Goal: Navigation & Orientation: Understand site structure

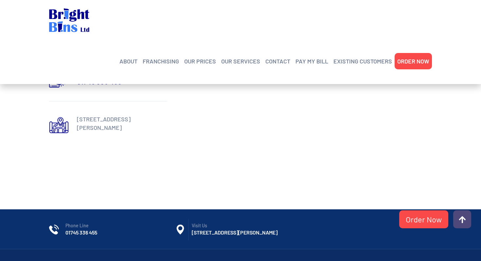
scroll to position [320, 0]
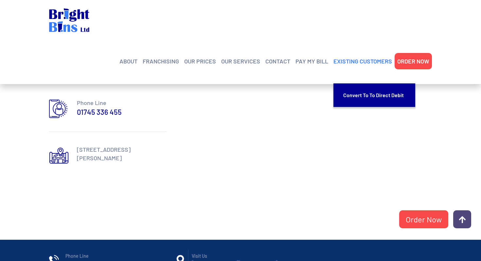
click at [359, 56] on link "EXISTING CUSTOMERS" at bounding box center [363, 61] width 59 height 10
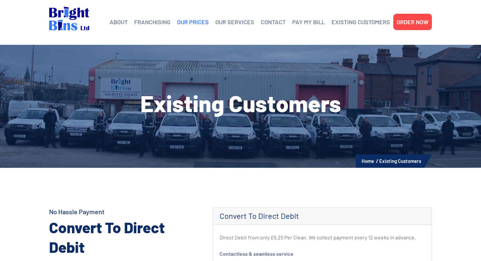
click at [197, 24] on link "OUR PRICES" at bounding box center [193, 22] width 32 height 10
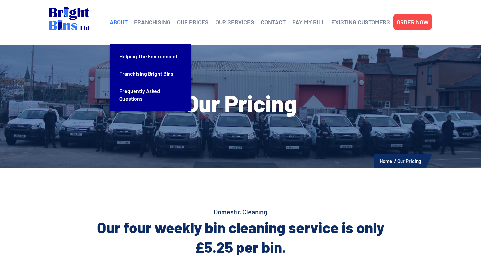
click at [124, 20] on link "ABOUT" at bounding box center [119, 22] width 18 height 10
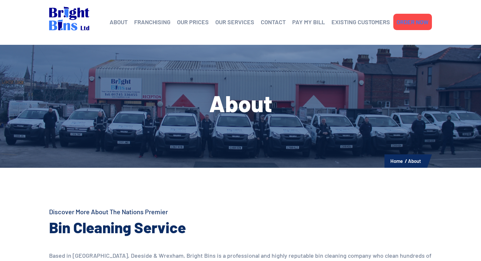
click at [419, 23] on link "ORDER NOW" at bounding box center [413, 22] width 32 height 10
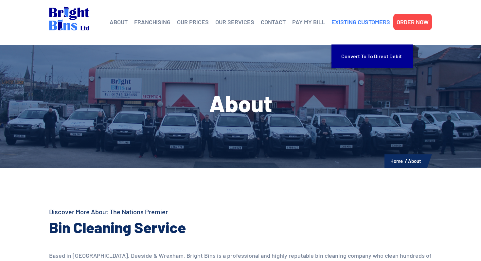
click at [353, 24] on link "EXISTING CUSTOMERS" at bounding box center [361, 22] width 59 height 10
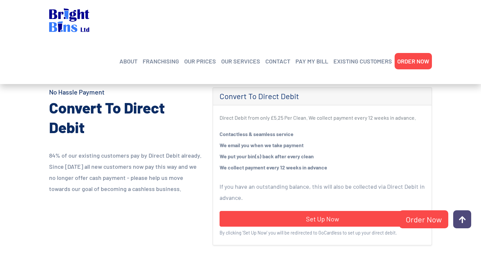
scroll to position [200, 0]
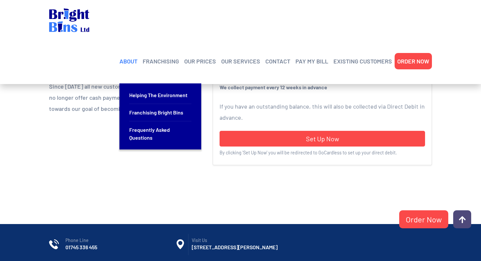
click at [132, 56] on link "ABOUT" at bounding box center [128, 61] width 18 height 10
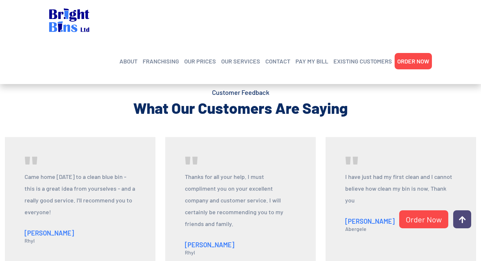
scroll to position [792, 0]
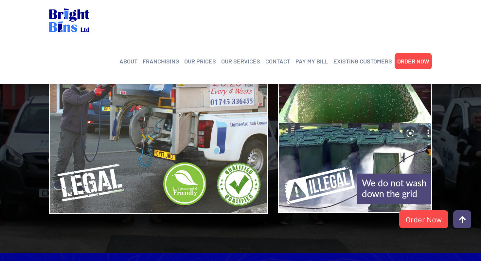
scroll to position [650, 0]
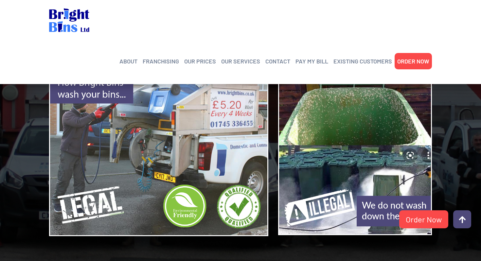
click at [354, 159] on img at bounding box center [355, 151] width 154 height 168
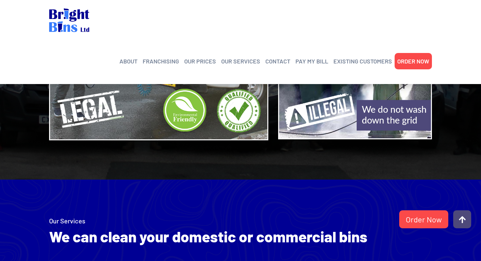
scroll to position [717, 0]
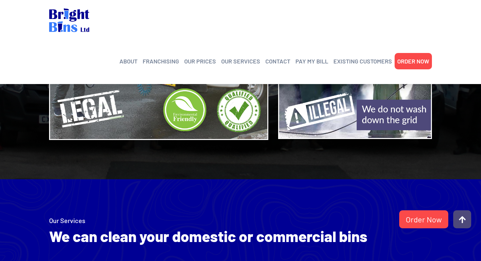
click at [411, 61] on img at bounding box center [355, 55] width 154 height 168
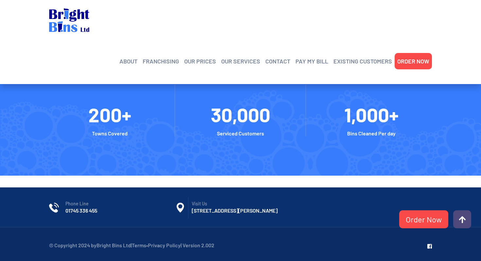
scroll to position [1487, 0]
